Goal: Information Seeking & Learning: Understand process/instructions

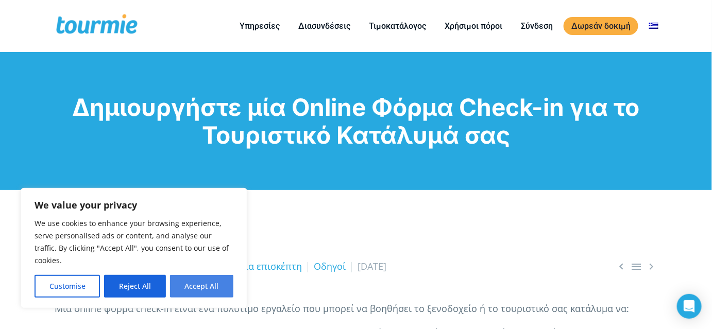
click at [193, 290] on button "Accept All" at bounding box center [201, 286] width 63 height 23
checkbox input "true"
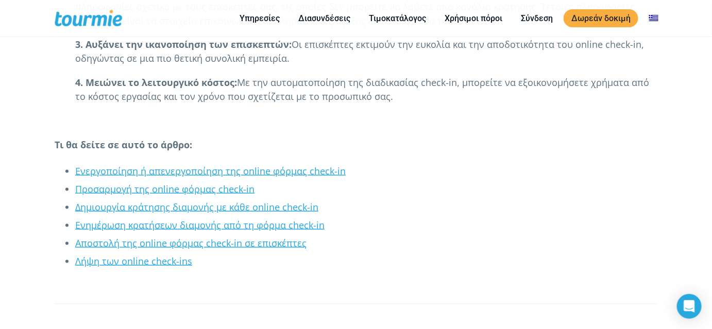
scroll to position [330, 0]
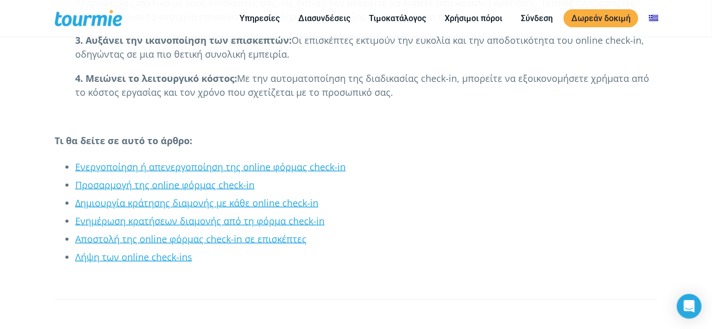
click at [219, 238] on link "Αποστολή της online φόρμας check-in σε επισκέπτες" at bounding box center [190, 239] width 231 height 12
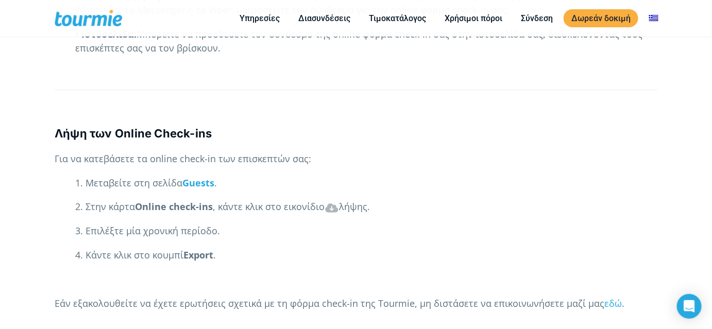
scroll to position [2286, 0]
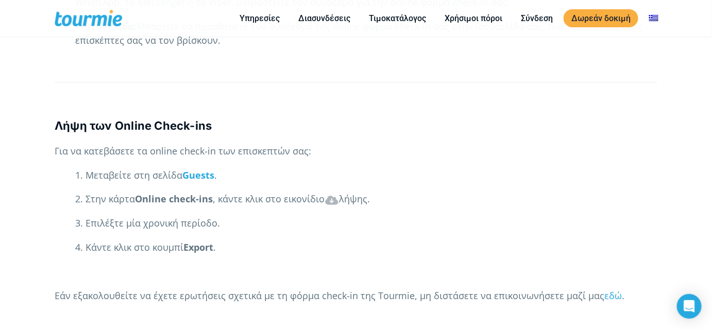
scroll to position [330, 0]
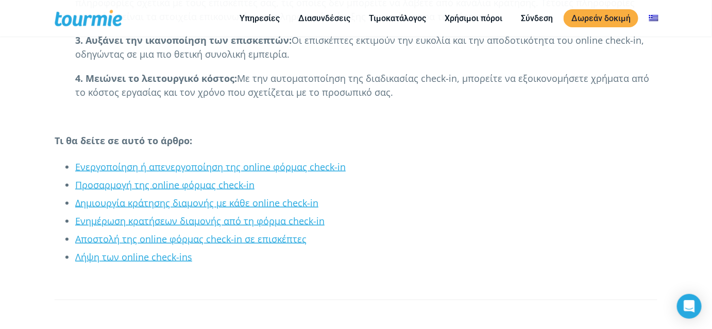
click at [183, 163] on link "Ενεργοποίηση ή απενεργοποίηση της online φόρμας check-in" at bounding box center [210, 167] width 271 height 12
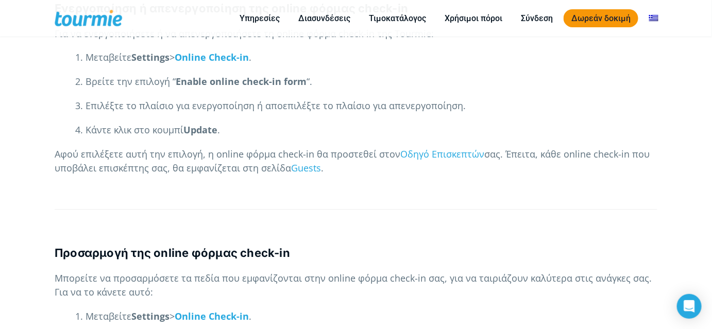
click at [612, 16] on link "Δωρεάν δοκιμή" at bounding box center [601, 18] width 75 height 18
